Goal: Task Accomplishment & Management: Complete application form

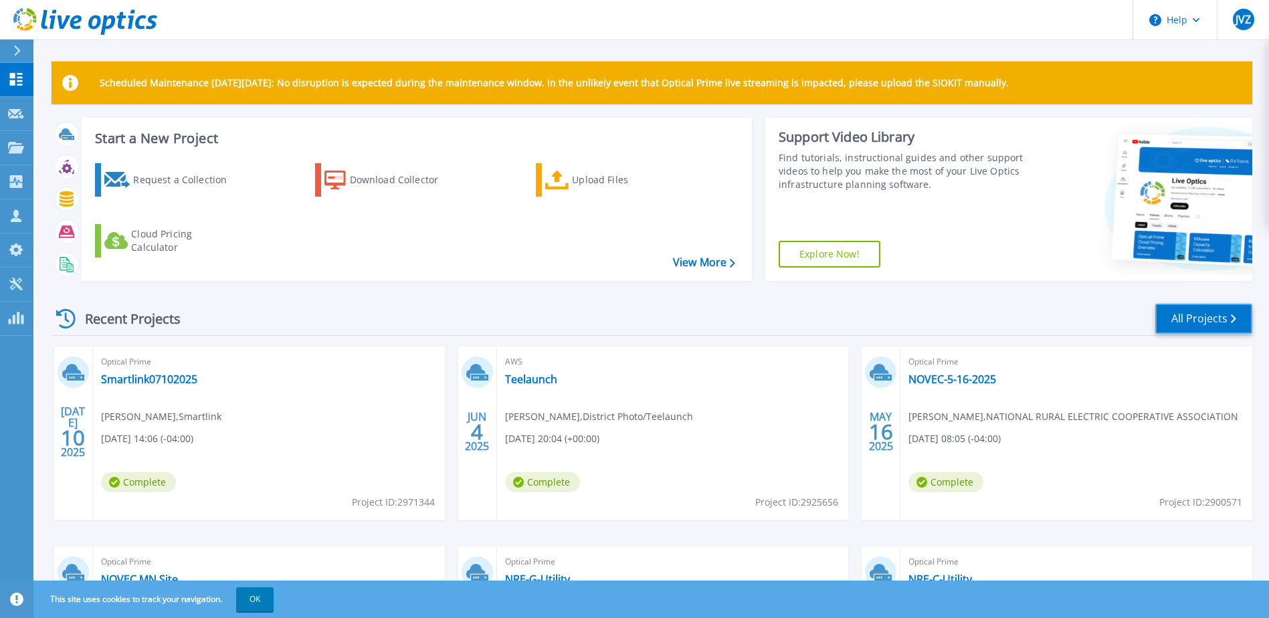
click at [1220, 325] on link "All Projects" at bounding box center [1204, 319] width 97 height 30
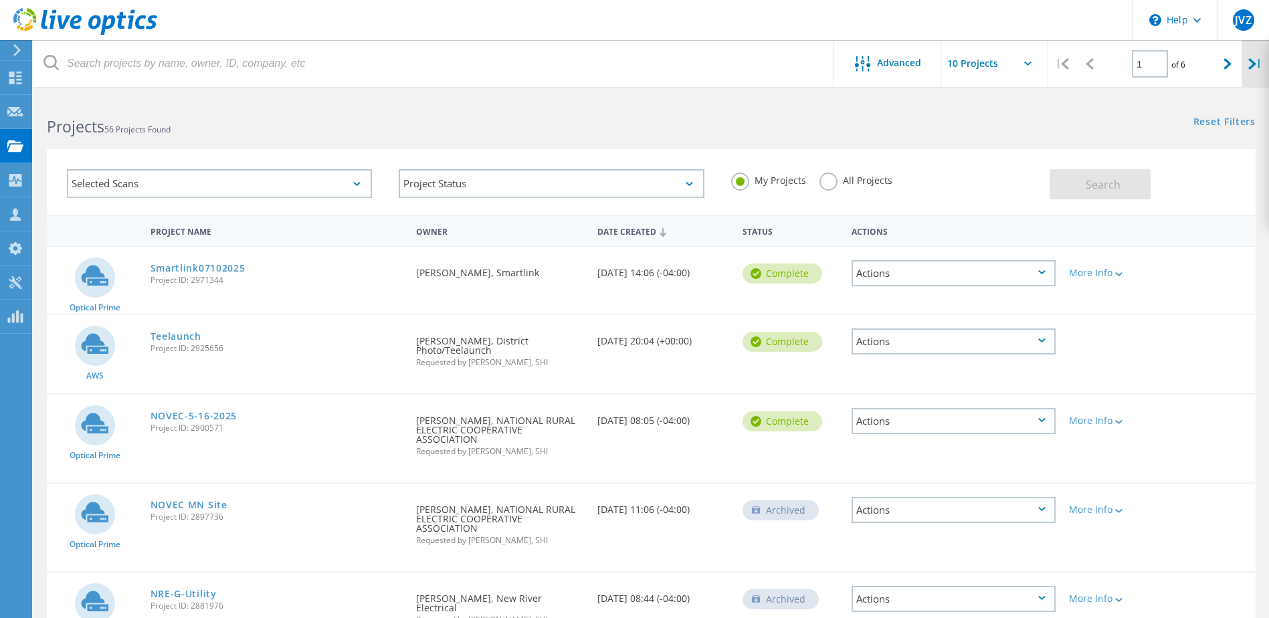
click at [1257, 74] on div "|" at bounding box center [1255, 64] width 27 height 48
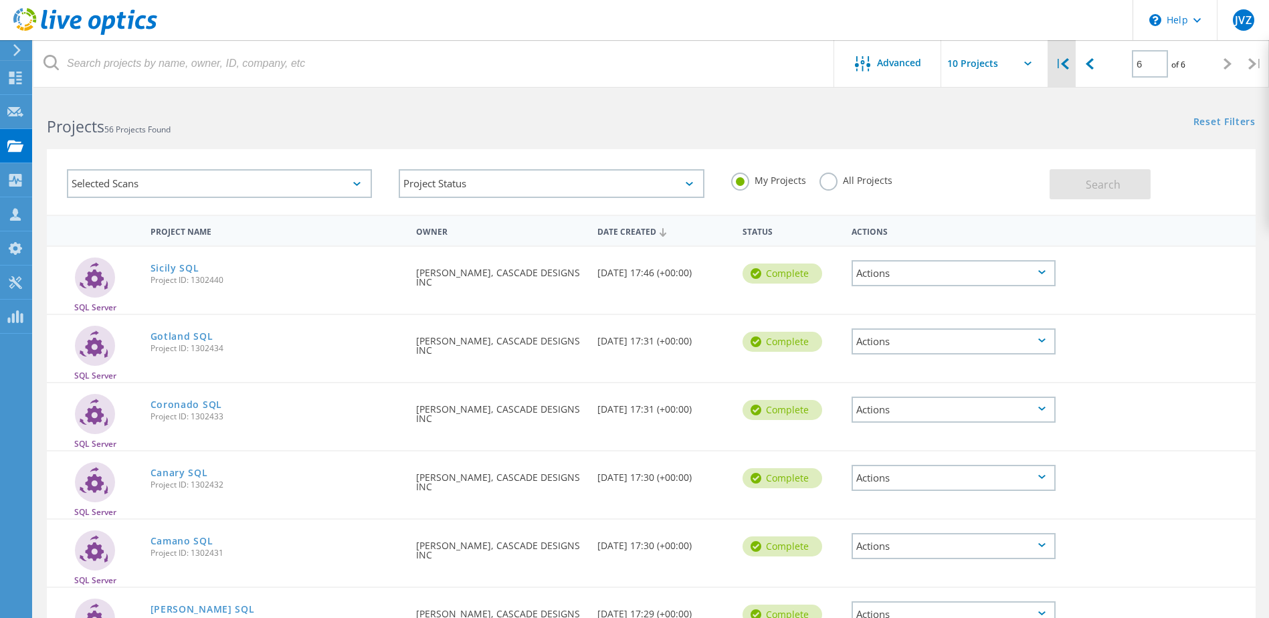
click at [1075, 69] on div "|" at bounding box center [1062, 64] width 27 height 48
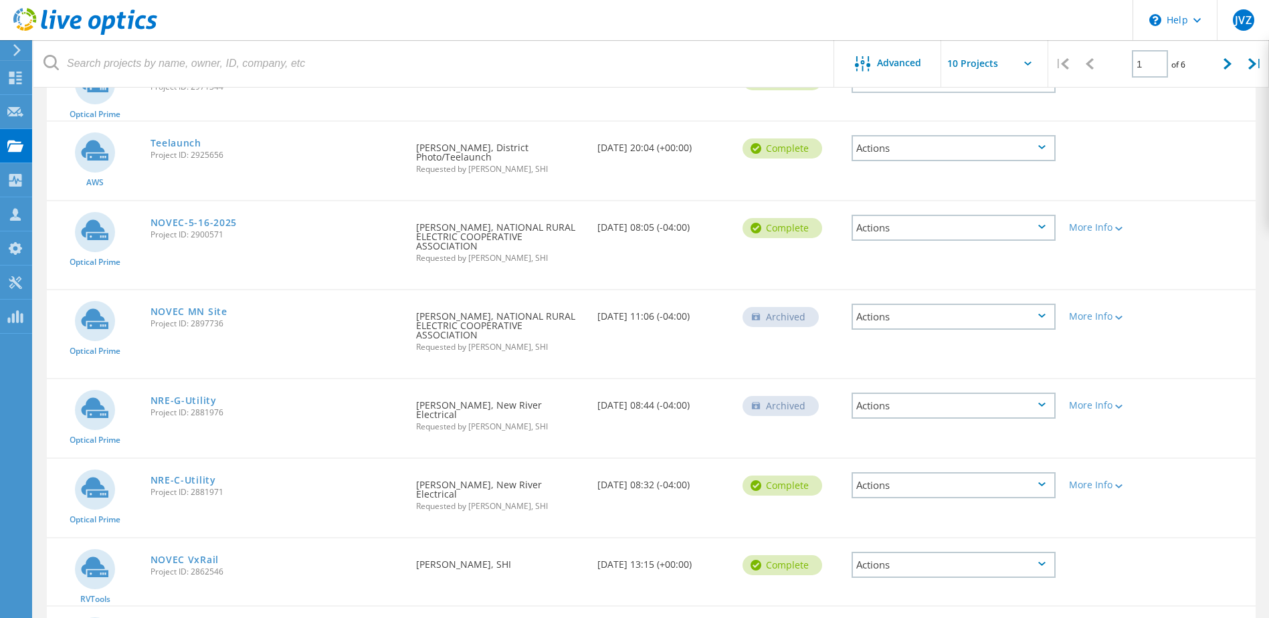
scroll to position [124, 0]
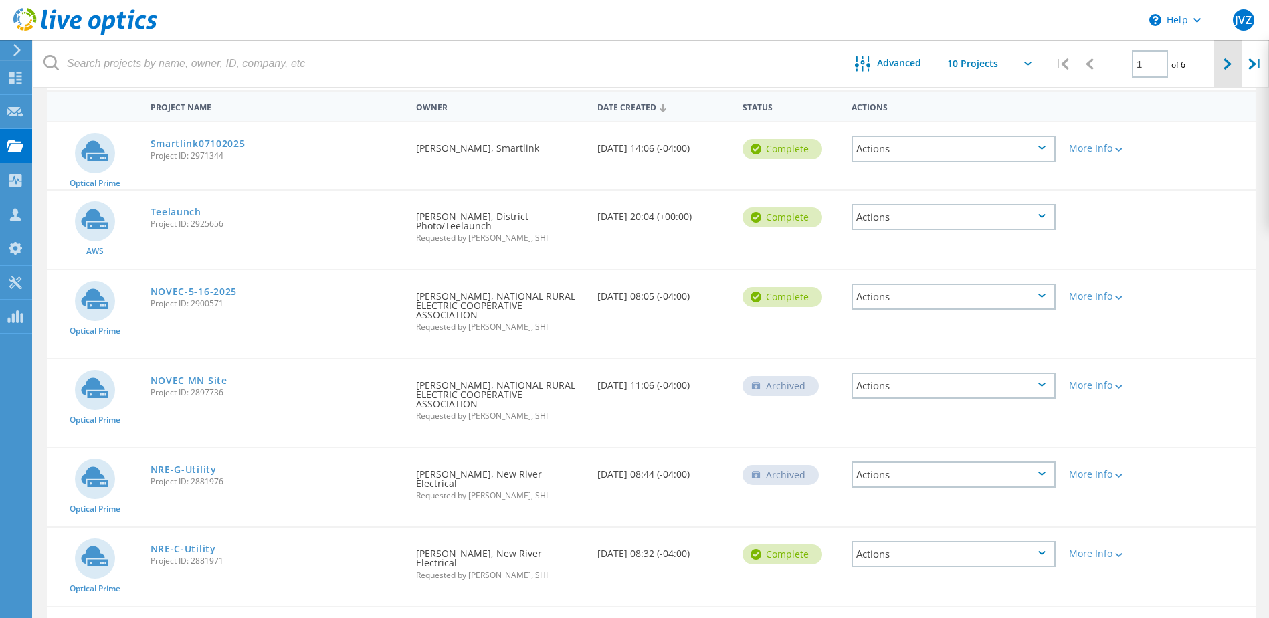
click at [1229, 72] on div at bounding box center [1228, 64] width 27 height 48
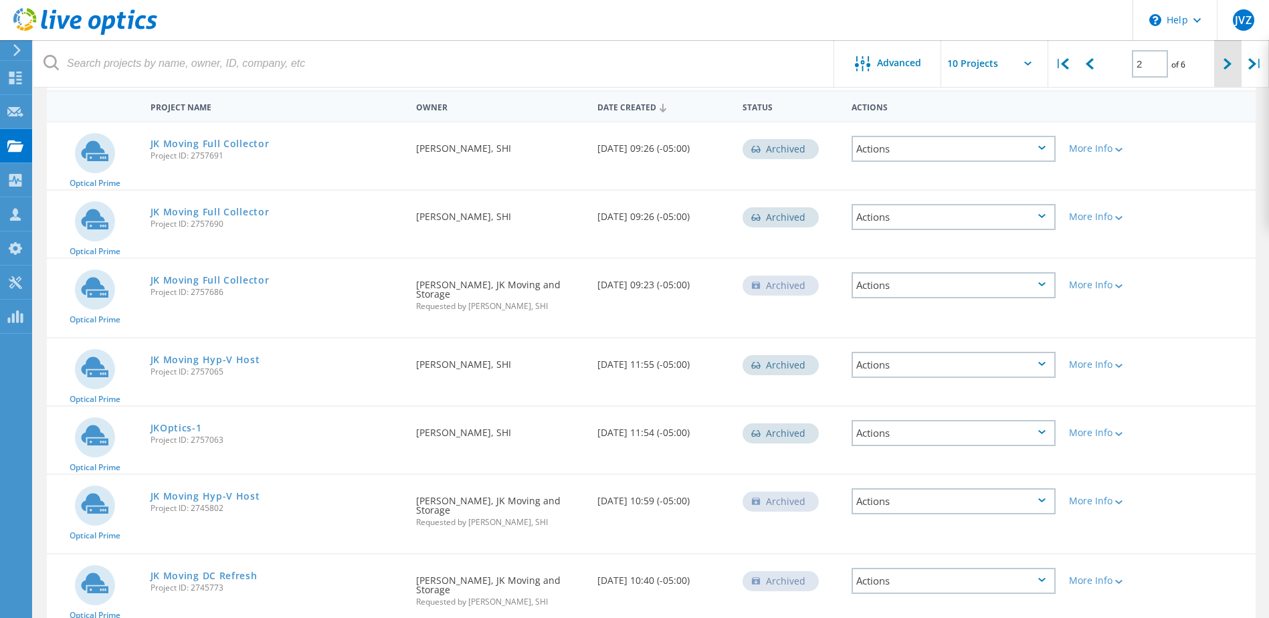
click at [1229, 72] on div at bounding box center [1228, 64] width 27 height 48
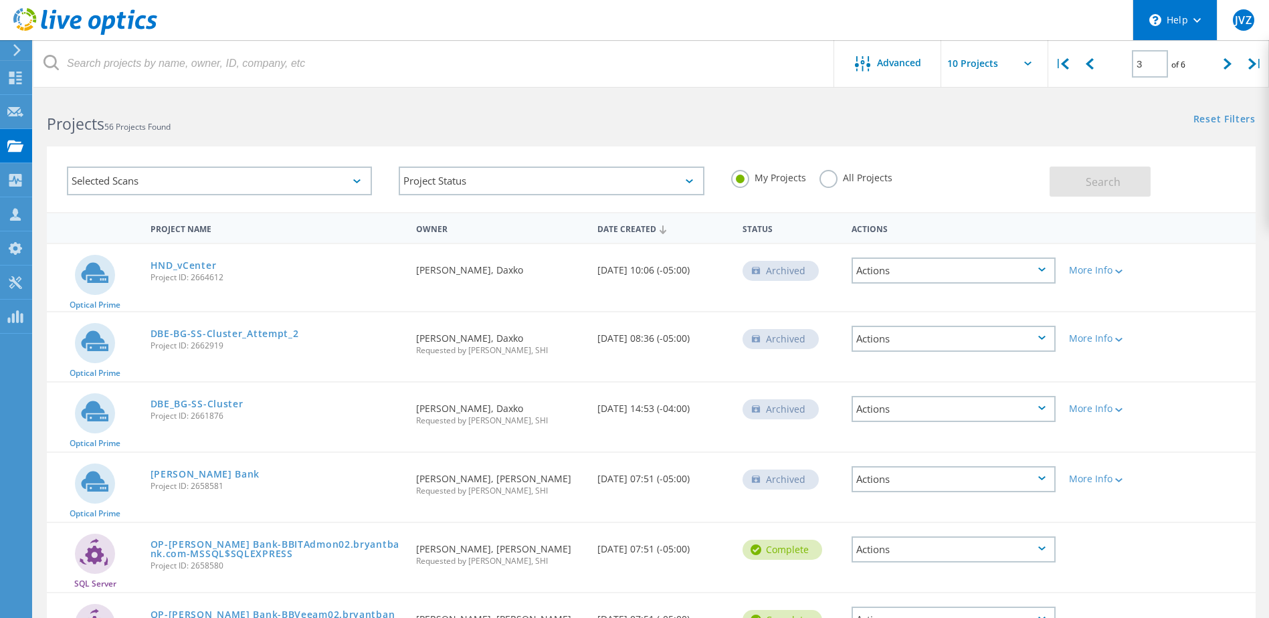
scroll to position [0, 0]
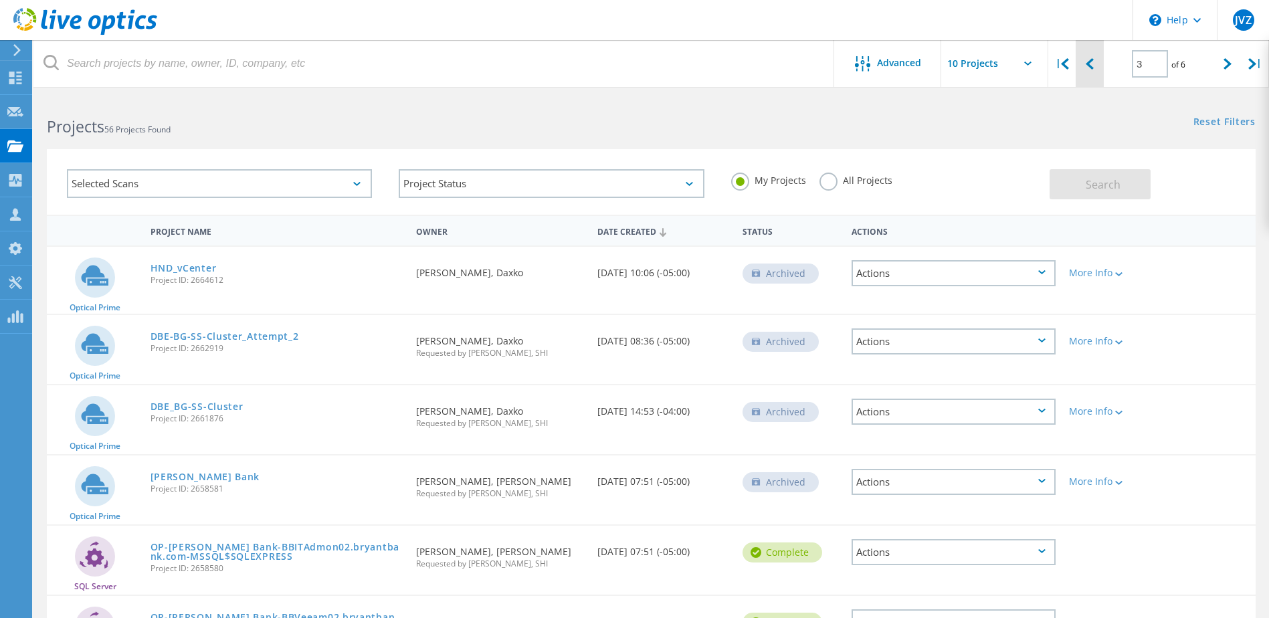
click at [1101, 66] on div at bounding box center [1089, 64] width 27 height 48
type input "2"
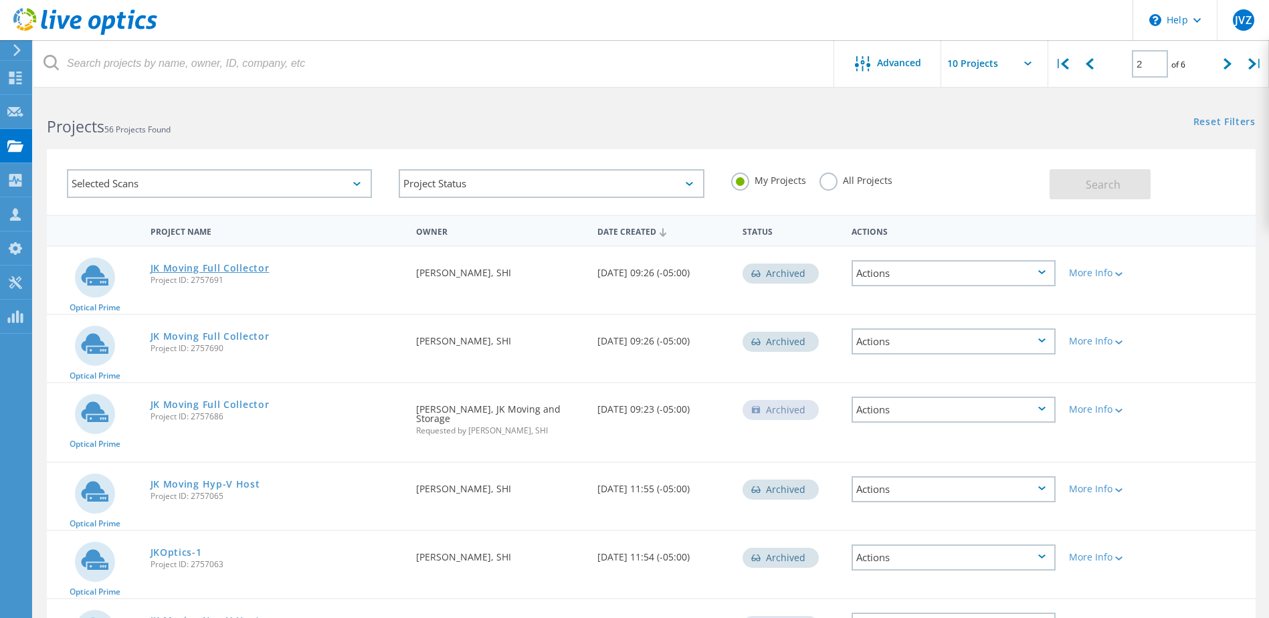
click at [175, 270] on link "JK Moving Full Collector" at bounding box center [210, 268] width 119 height 9
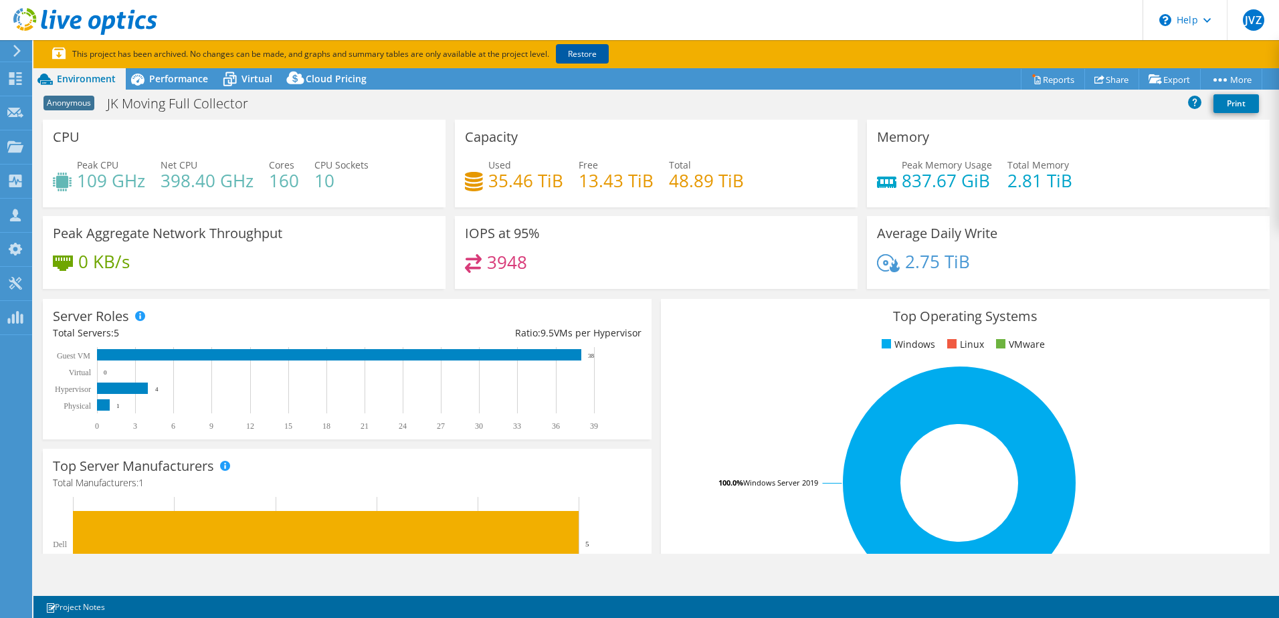
select select "USD"
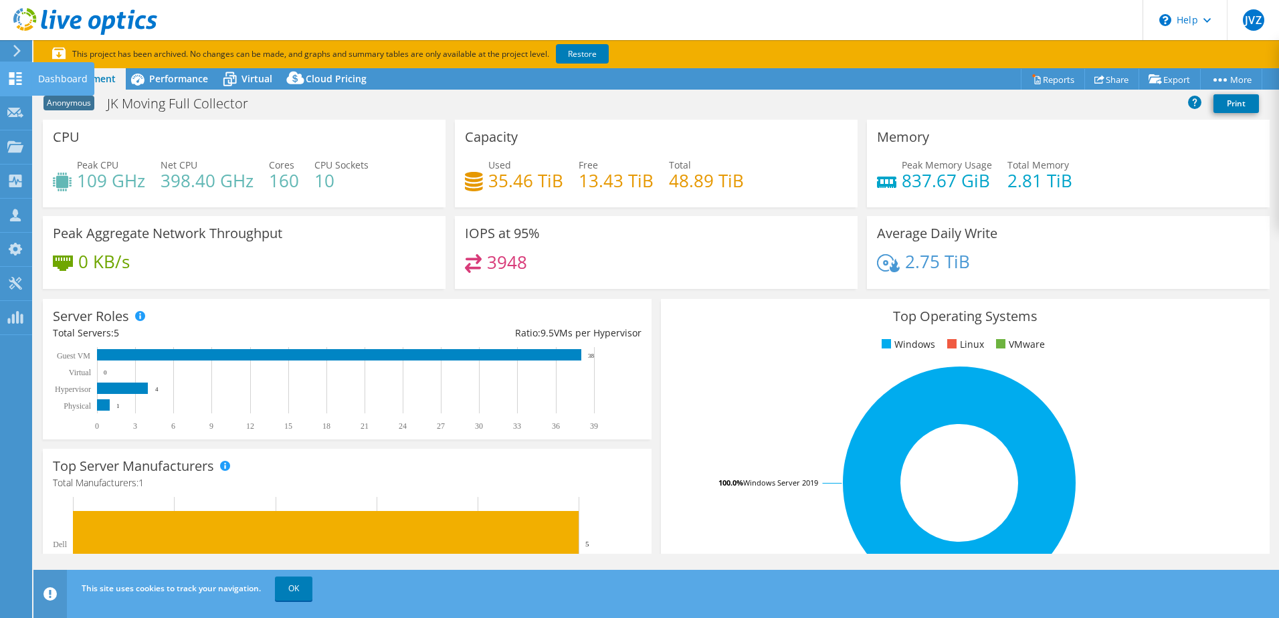
click at [20, 82] on icon at bounding box center [15, 78] width 16 height 13
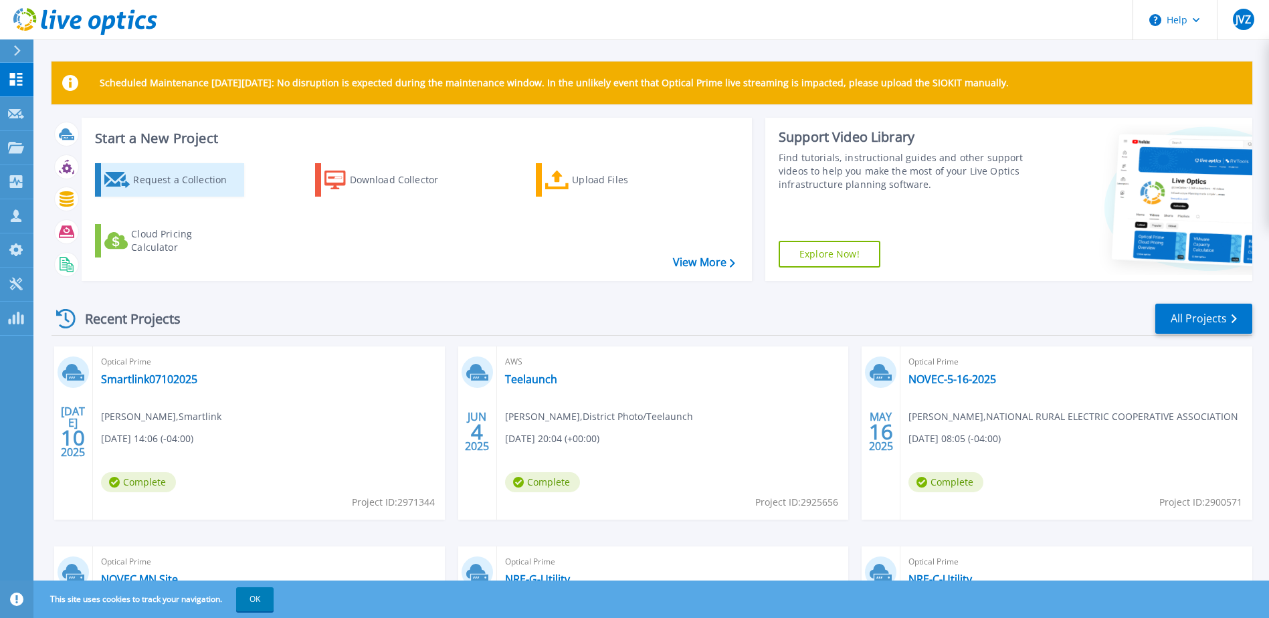
click at [173, 182] on div "Request a Collection" at bounding box center [186, 180] width 107 height 27
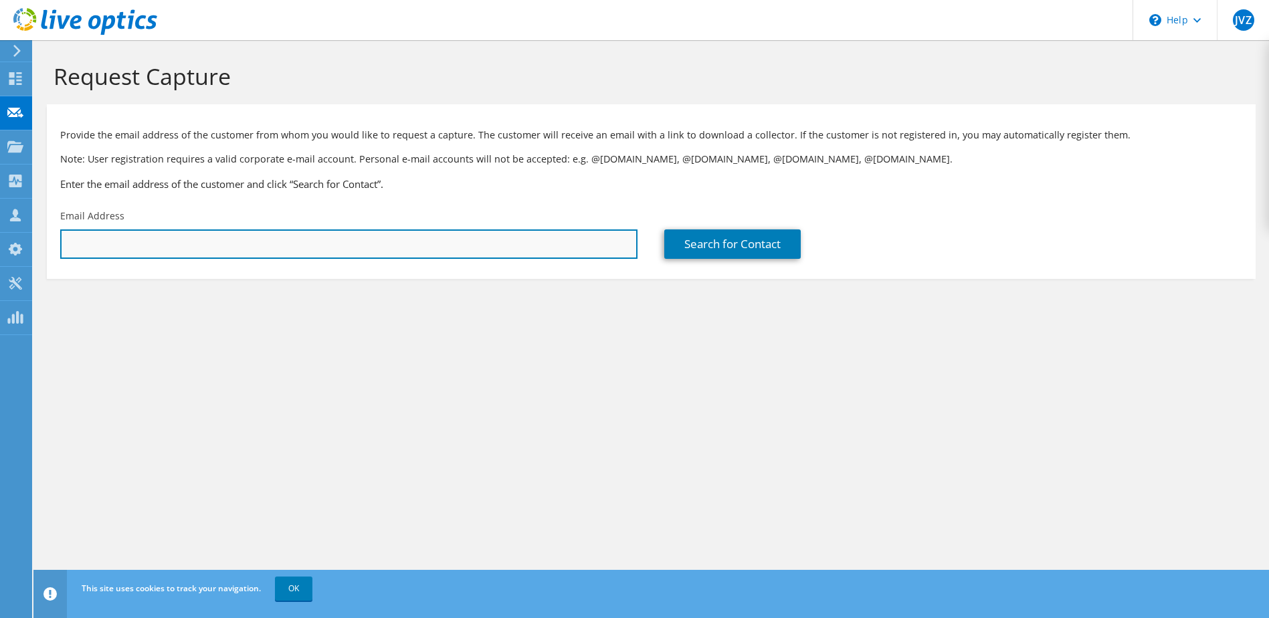
click at [335, 236] on input "text" at bounding box center [348, 244] width 577 height 29
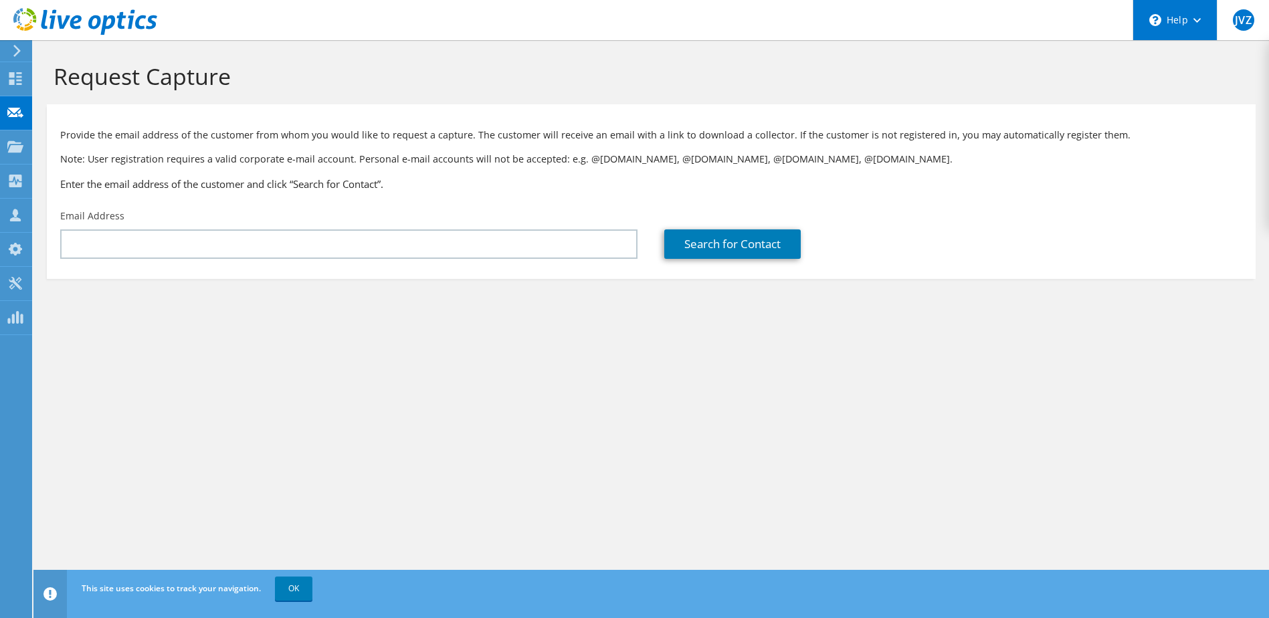
click at [1192, 13] on div "\n Help" at bounding box center [1175, 20] width 84 height 40
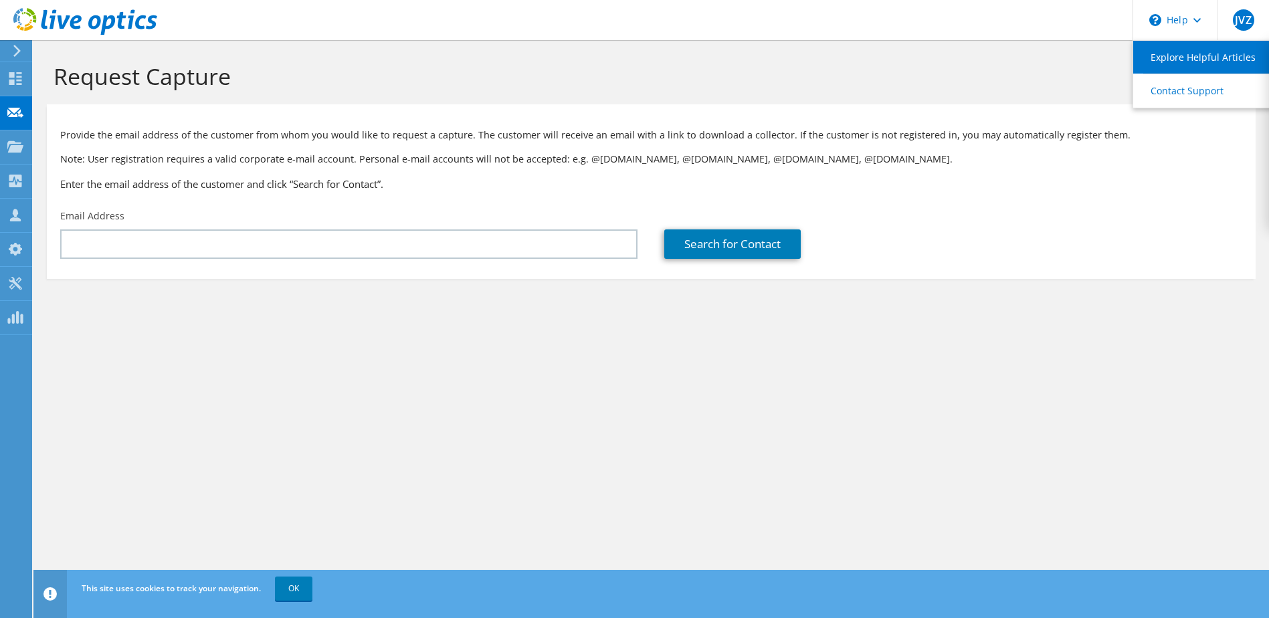
click at [1196, 56] on link "Explore Helpful Articles" at bounding box center [1208, 57] width 149 height 33
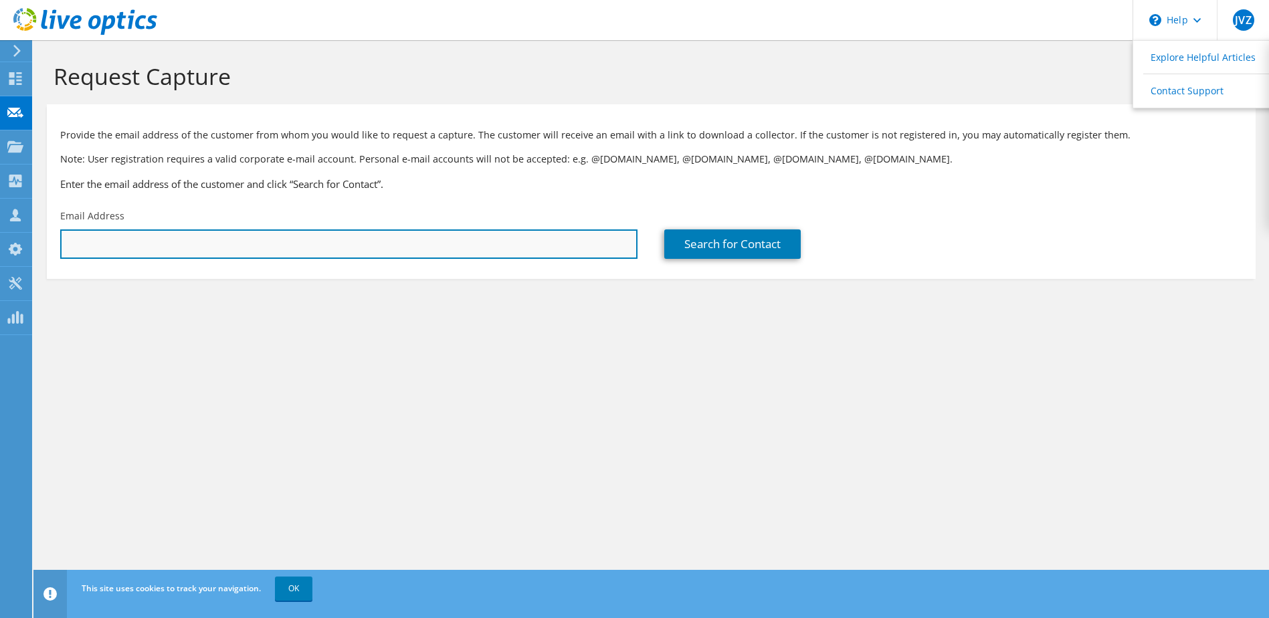
click at [110, 250] on input "text" at bounding box center [348, 244] width 577 height 29
paste input "bmoore@cffc.com"
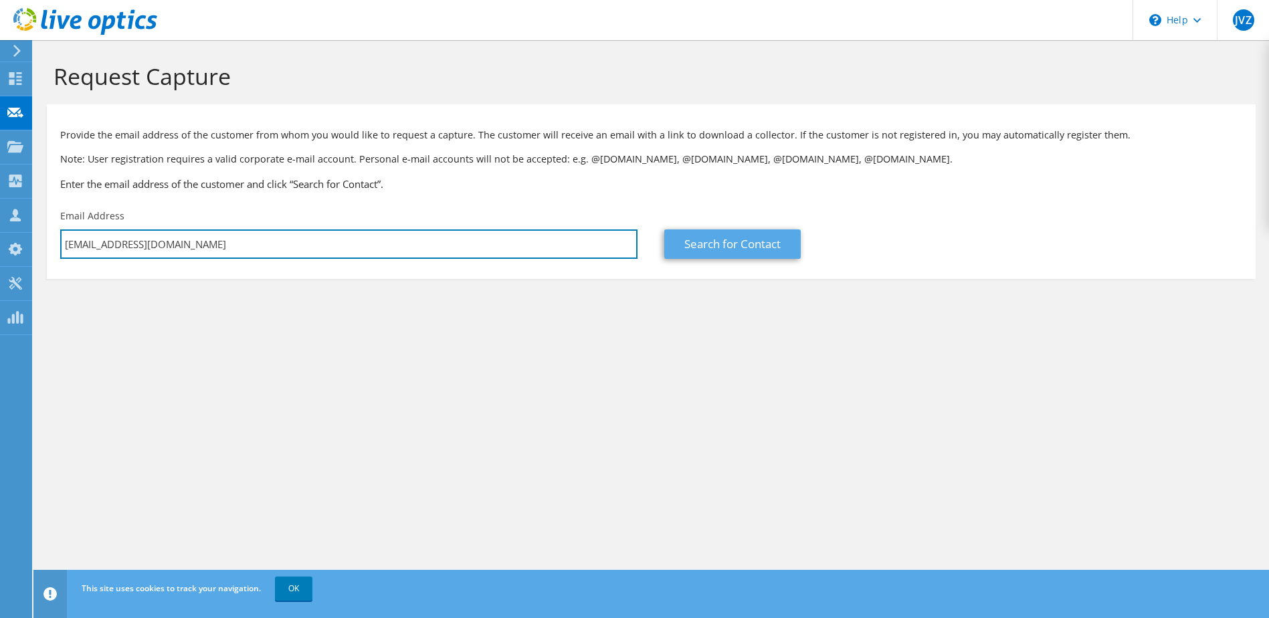
type input "bmoore@cffc.com"
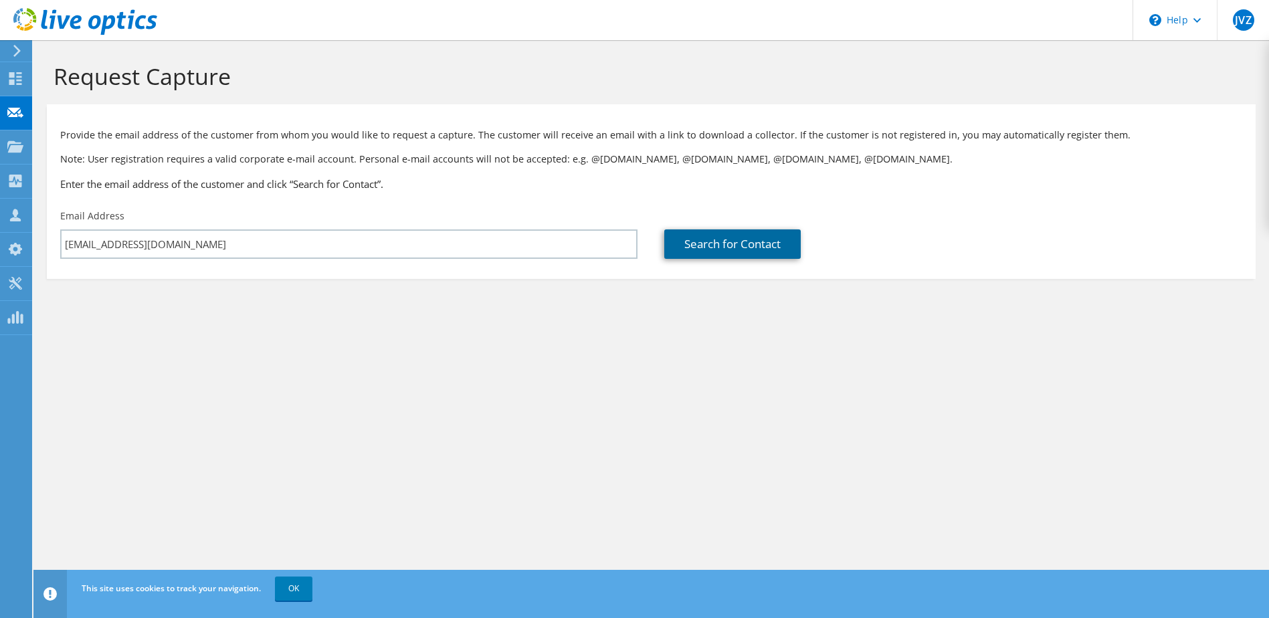
click at [733, 245] on link "Search for Contact" at bounding box center [732, 244] width 137 height 29
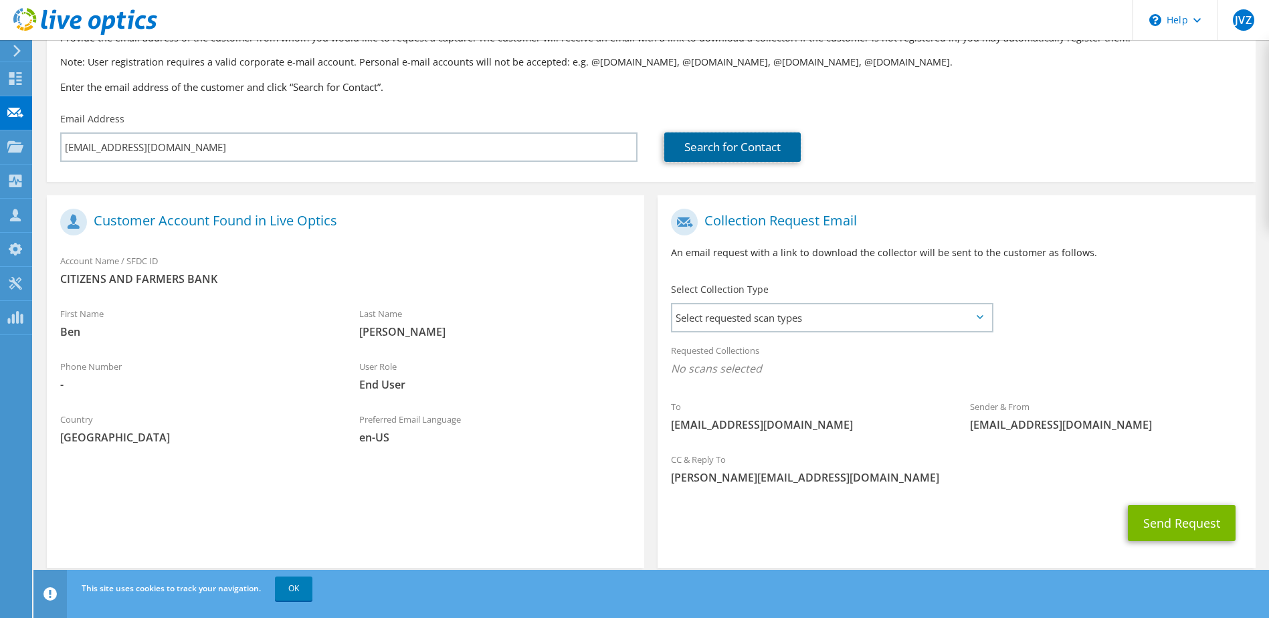
scroll to position [114, 0]
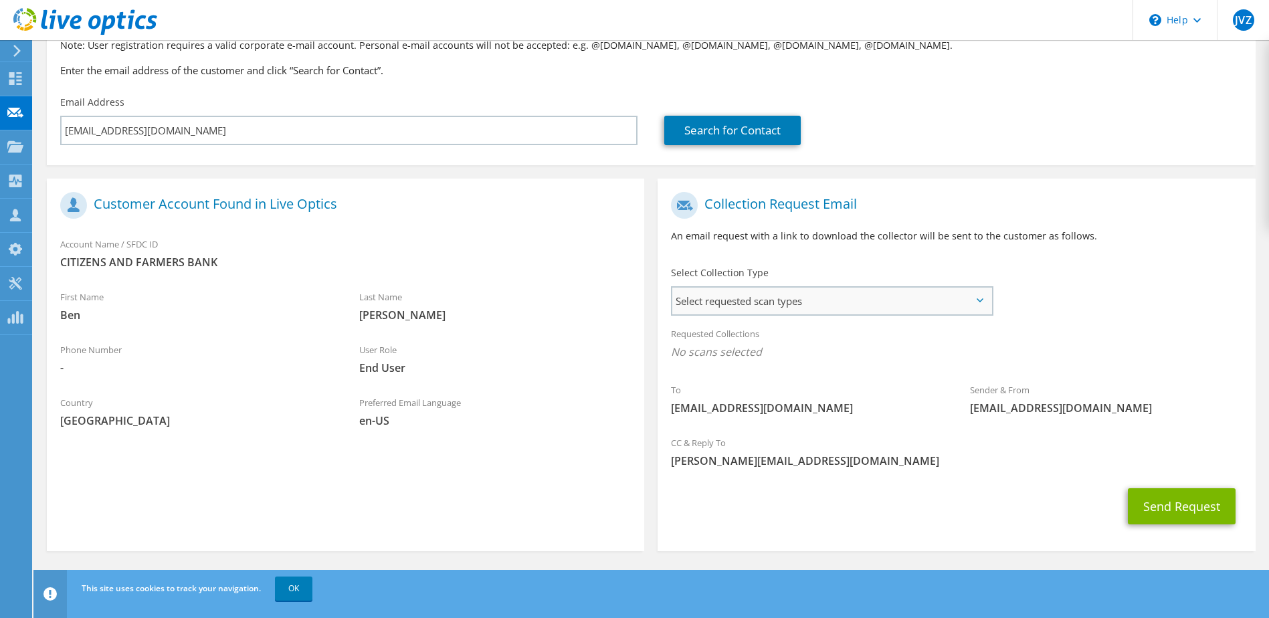
click at [884, 308] on span "Select requested scan types" at bounding box center [832, 301] width 319 height 27
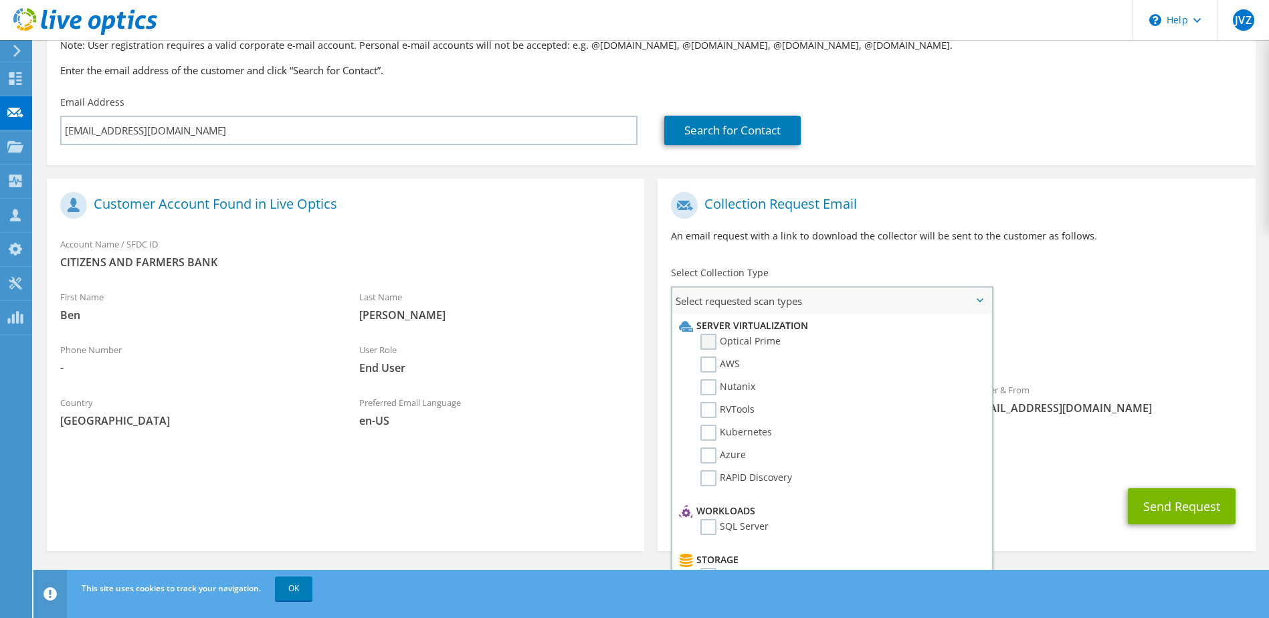
click at [711, 337] on label "Optical Prime" at bounding box center [741, 342] width 80 height 16
click at [0, 0] on input "Optical Prime" at bounding box center [0, 0] width 0 height 0
click at [867, 302] on span "Select requested scan types" at bounding box center [832, 301] width 319 height 27
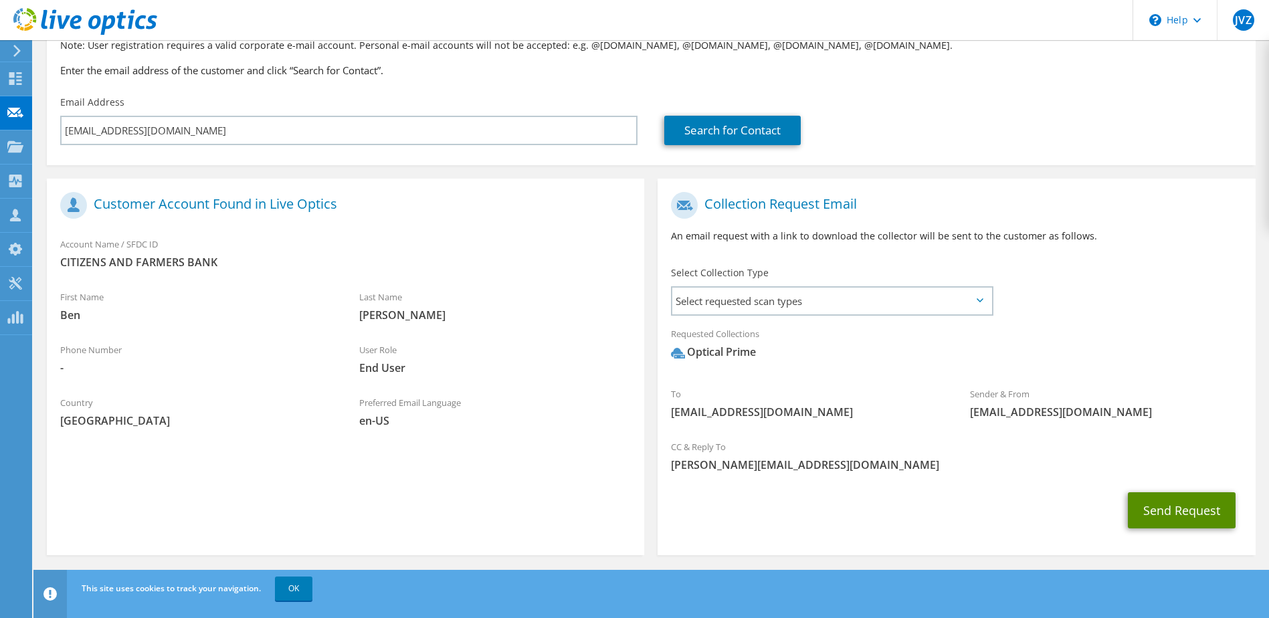
click at [1194, 520] on button "Send Request" at bounding box center [1182, 511] width 108 height 36
